Goal: Task Accomplishment & Management: Complete application form

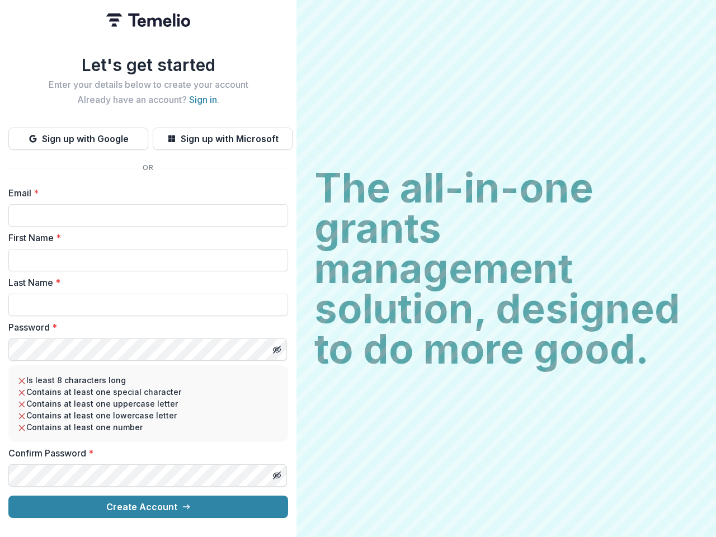
click at [358, 269] on h2 "The all-in-one grants management solution, designed to do more good." at bounding box center [507, 269] width 384 height 202
click at [78, 134] on button "Sign up with Google" at bounding box center [78, 139] width 140 height 22
click at [222, 134] on button "Sign up with Microsoft" at bounding box center [223, 139] width 140 height 22
click at [277, 346] on line "Toggle password visibility" at bounding box center [277, 349] width 7 height 7
click at [277, 472] on line "Toggle password visibility" at bounding box center [277, 475] width 7 height 7
